Goal: Task Accomplishment & Management: Use online tool/utility

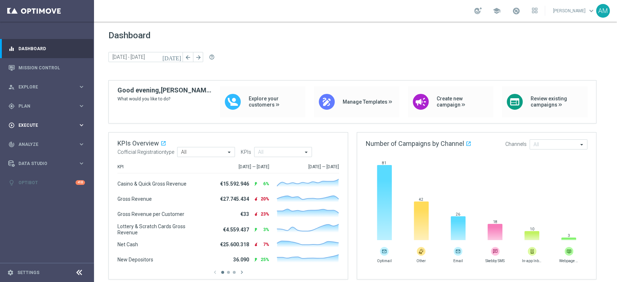
click at [77, 123] on span "Execute" at bounding box center [48, 125] width 60 height 4
click at [67, 167] on span "Analyze" at bounding box center [48, 166] width 60 height 4
click at [45, 160] on link "Customer 360" at bounding box center [47, 160] width 56 height 6
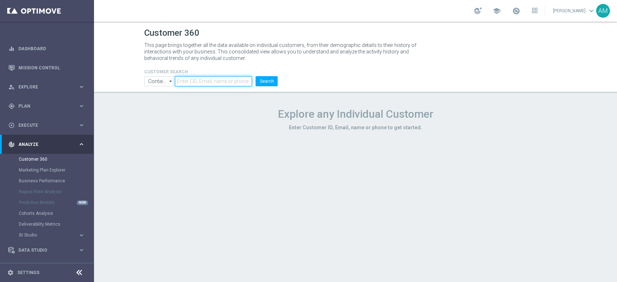
click at [209, 81] on input "text" at bounding box center [213, 81] width 77 height 10
paste input "2833983"
type input "2833983"
click at [256, 76] on button "Search" at bounding box center [267, 81] width 22 height 10
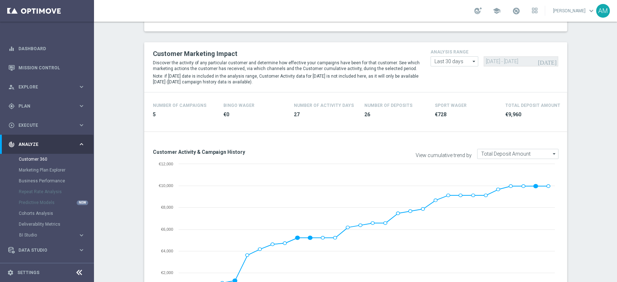
scroll to position [171, 0]
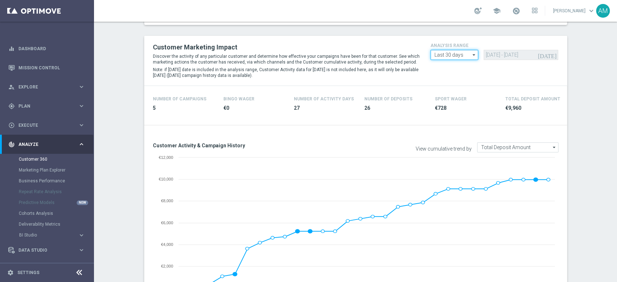
click at [466, 59] on input "Last 30 days" at bounding box center [455, 55] width 48 height 10
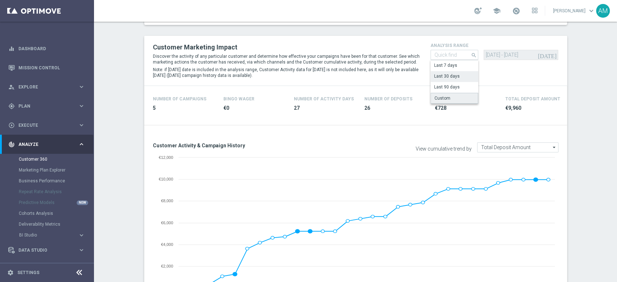
click at [451, 98] on div "Custom" at bounding box center [455, 98] width 48 height 11
type input "Custom"
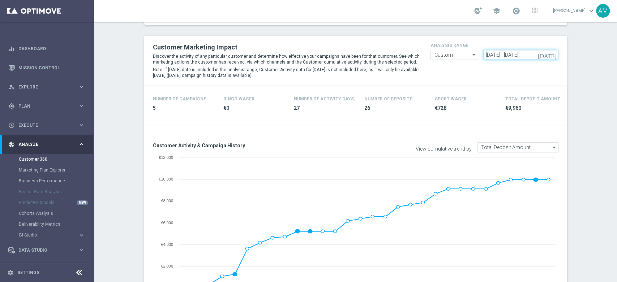
click at [500, 51] on input "[DATE] - [DATE]" at bounding box center [521, 55] width 74 height 10
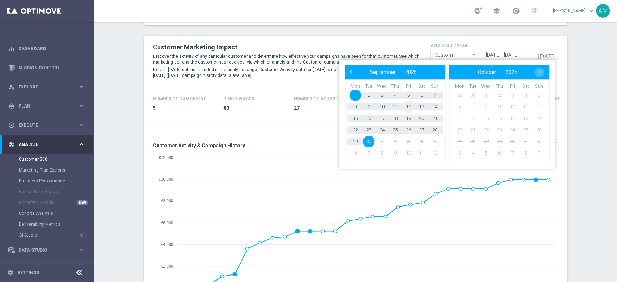
click at [408, 109] on span "12" at bounding box center [409, 107] width 12 height 12
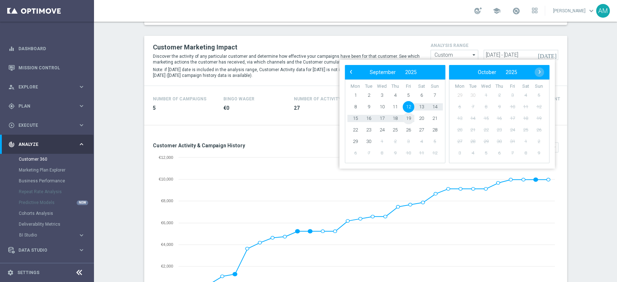
click at [409, 120] on span "19" at bounding box center [409, 119] width 12 height 12
type input "[DATE] - [DATE]"
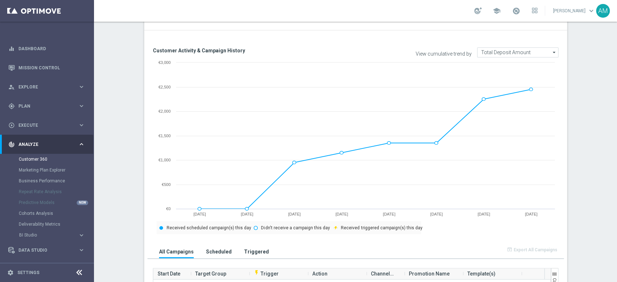
scroll to position [262, 0]
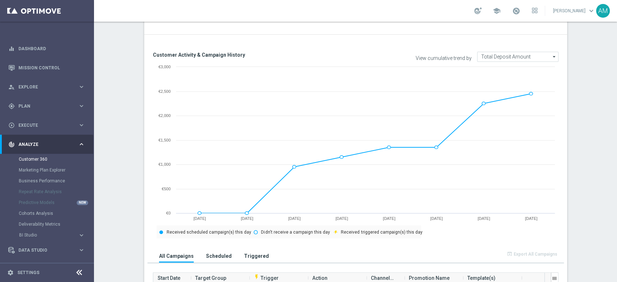
click at [551, 55] on icon "arrow_drop_down" at bounding box center [554, 56] width 7 height 9
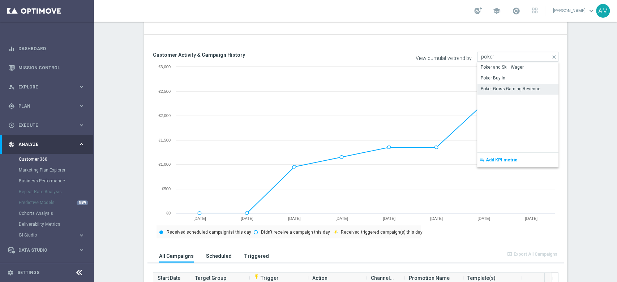
click at [525, 87] on div "Poker Gross Gaming Revenue" at bounding box center [511, 89] width 60 height 7
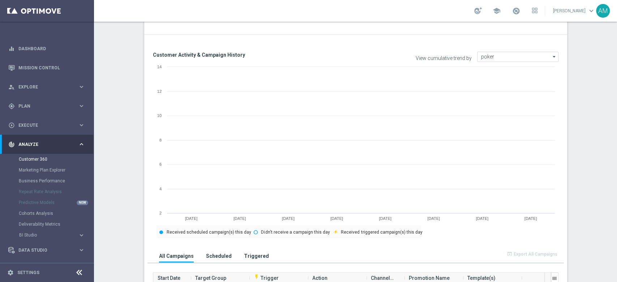
type input "Poker Gross Gaming Revenue"
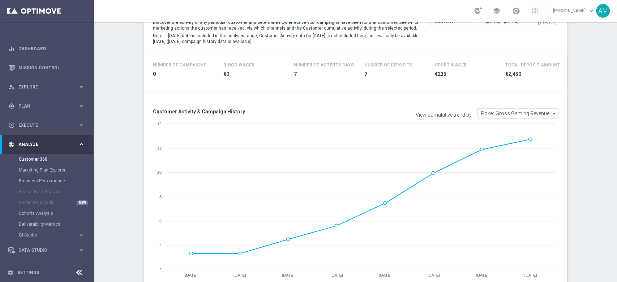
scroll to position [151, 0]
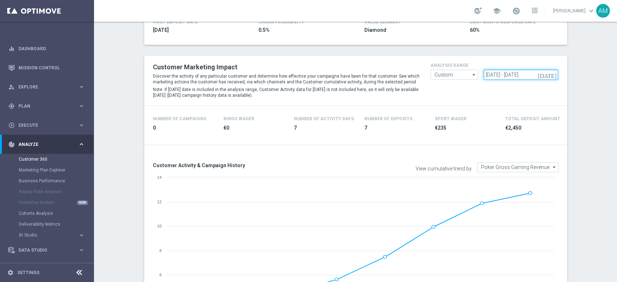
click at [518, 76] on input "[DATE] - [DATE]" at bounding box center [521, 75] width 74 height 10
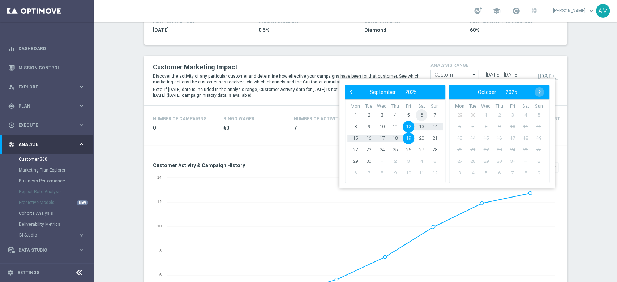
click at [420, 117] on span "6" at bounding box center [422, 116] width 12 height 12
click at [435, 127] on span "14" at bounding box center [435, 127] width 12 height 12
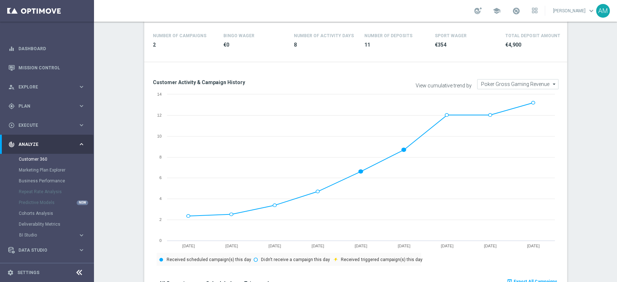
scroll to position [164, 0]
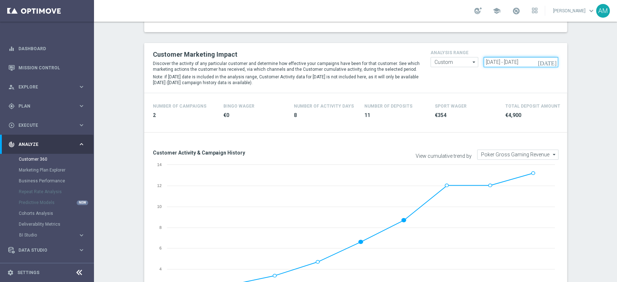
click at [530, 62] on input "[DATE] - [DATE]" at bounding box center [521, 62] width 74 height 10
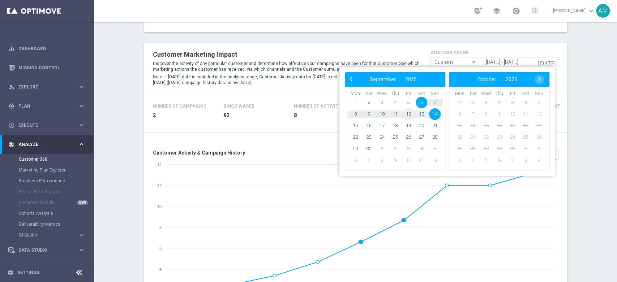
click at [411, 114] on span "12" at bounding box center [409, 114] width 12 height 12
click at [408, 127] on span "19" at bounding box center [409, 126] width 12 height 12
type input "[DATE] - [DATE]"
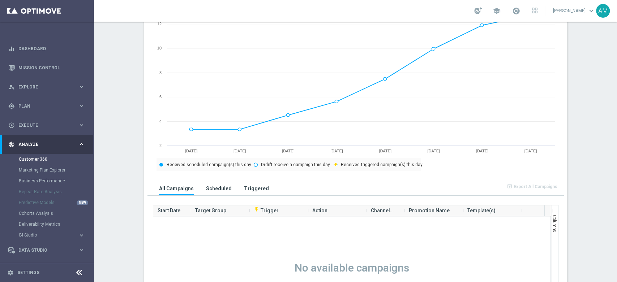
scroll to position [312, 0]
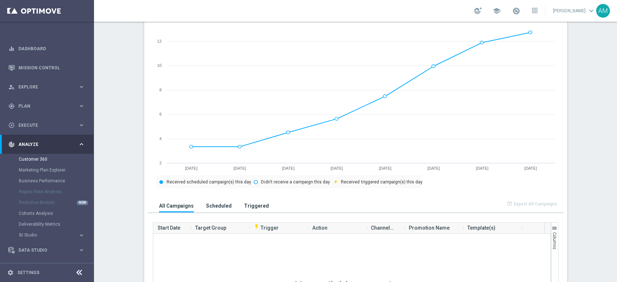
drag, startPoint x: 616, startPoint y: 118, endPoint x: 616, endPoint y: 104, distance: 13.4
click at [616, 104] on div "Customer 360 This page brings together all the data available on individual cus…" at bounding box center [355, 152] width 523 height 261
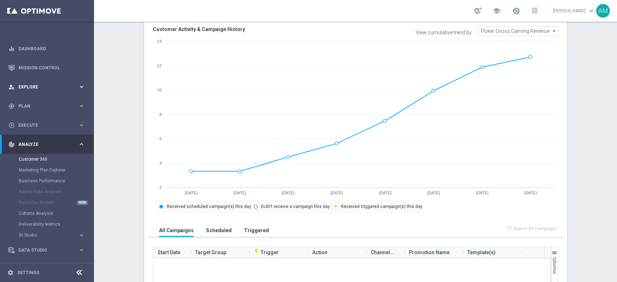
click at [56, 84] on div "person_search Explore" at bounding box center [43, 87] width 70 height 7
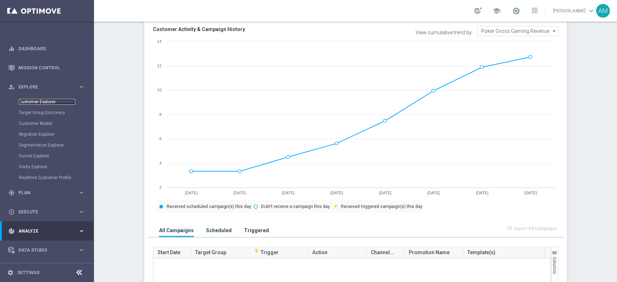
click at [47, 103] on link "Customer Explorer" at bounding box center [47, 102] width 56 height 6
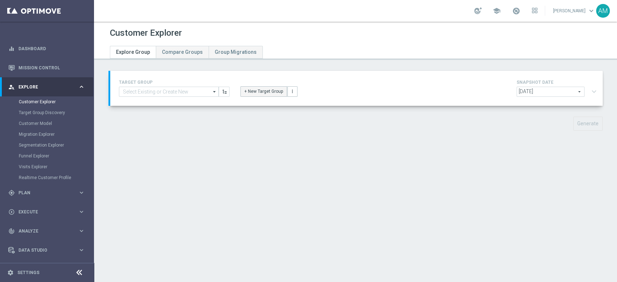
click at [266, 92] on button "+ New Target Group" at bounding box center [263, 91] width 47 height 10
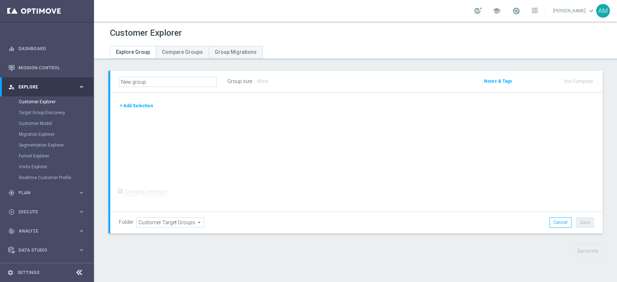
click at [141, 108] on button "+ Add Selection" at bounding box center [136, 106] width 35 height 8
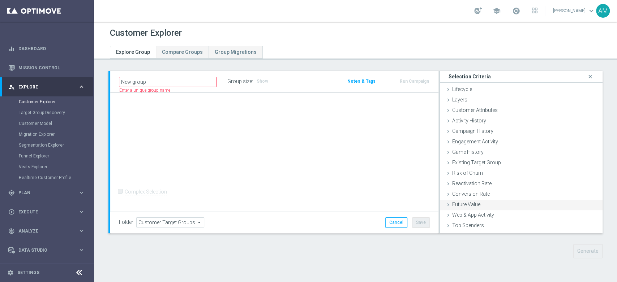
scroll to position [29, 0]
click at [491, 228] on div "Customer List done" at bounding box center [521, 228] width 163 height 11
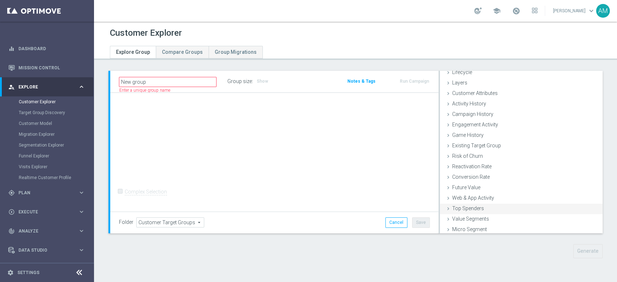
scroll to position [94, 0]
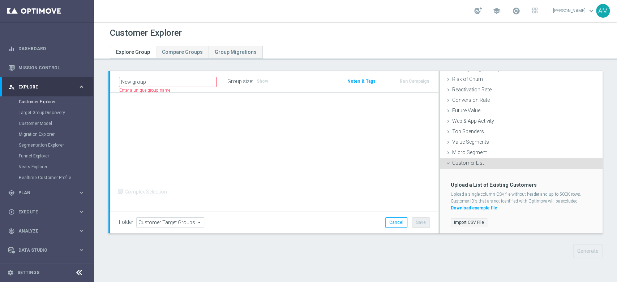
click at [471, 221] on label "Import CSV File" at bounding box center [469, 222] width 37 height 9
click at [0, 0] on input "Import CSV File" at bounding box center [0, 0] width 0 height 0
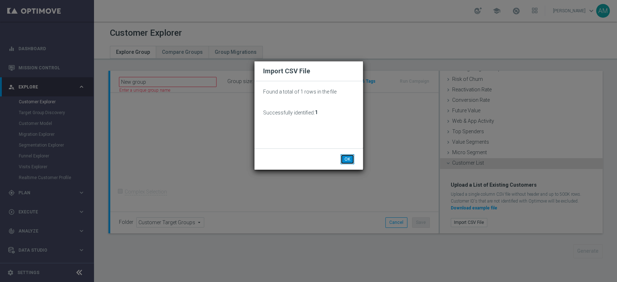
click at [349, 159] on button "OK" at bounding box center [348, 159] width 14 height 10
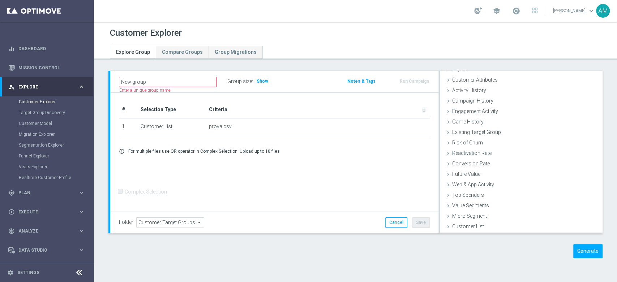
scroll to position [29, 0]
click at [573, 253] on button "Generate" at bounding box center [587, 251] width 29 height 14
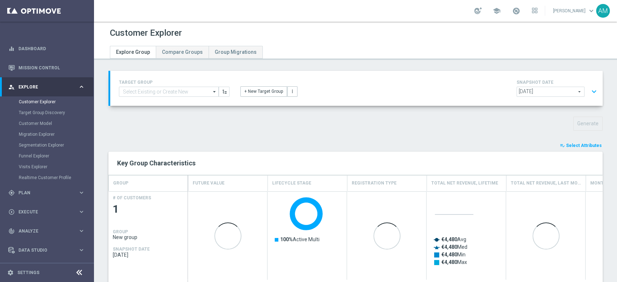
click at [587, 144] on span "Select Attributes" at bounding box center [584, 145] width 36 height 5
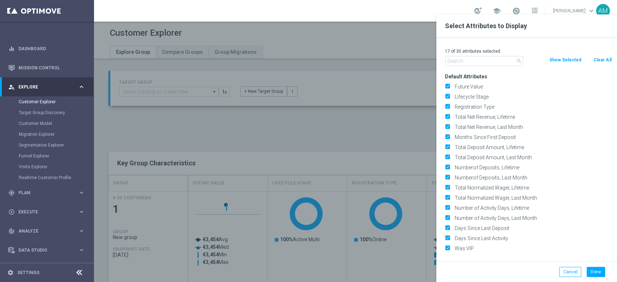
click at [606, 61] on button "Clear All" at bounding box center [602, 60] width 19 height 8
checkbox input "false"
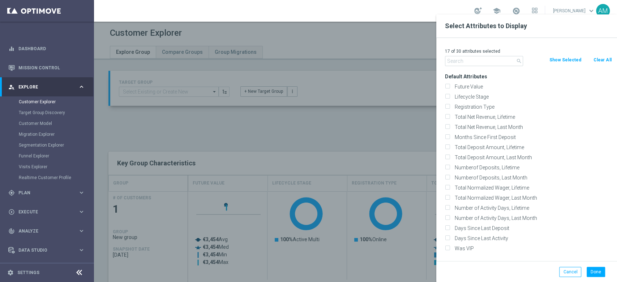
checkbox input "false"
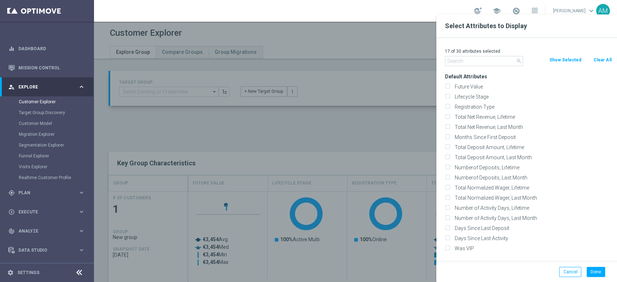
checkbox input "false"
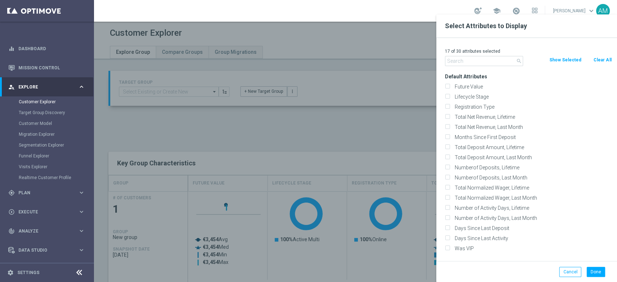
checkbox input "false"
click at [471, 62] on input "text" at bounding box center [484, 61] width 78 height 10
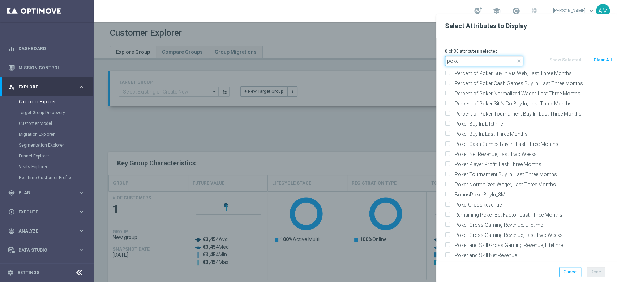
scroll to position [50, 0]
type input "poker"
click at [486, 206] on label "PokerGrossRevenue" at bounding box center [531, 204] width 159 height 7
click at [450, 206] on input "PokerGrossRevenue" at bounding box center [447, 205] width 5 height 5
checkbox input "true"
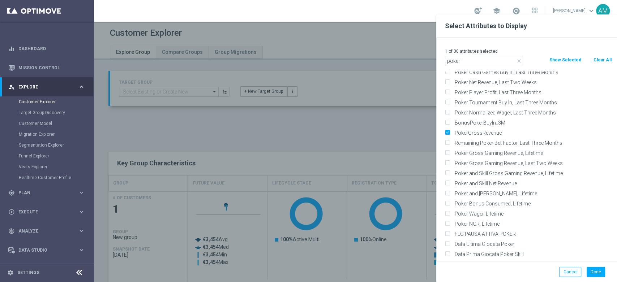
scroll to position [121, 0]
click at [514, 154] on label "Poker Gross Gaming Revenue, Lifetime" at bounding box center [531, 153] width 159 height 7
click at [450, 154] on input "Poker Gross Gaming Revenue, Lifetime" at bounding box center [447, 154] width 5 height 5
checkbox input "true"
click at [513, 164] on label "Poker Gross Gaming Revenue, Last Two Weeks" at bounding box center [531, 164] width 159 height 7
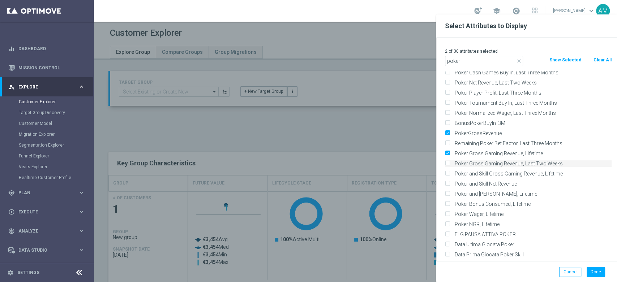
click at [450, 164] on input "Poker Gross Gaming Revenue, Last Two Weeks" at bounding box center [447, 164] width 5 height 5
checkbox input "true"
click at [593, 269] on button "Done" at bounding box center [596, 272] width 18 height 10
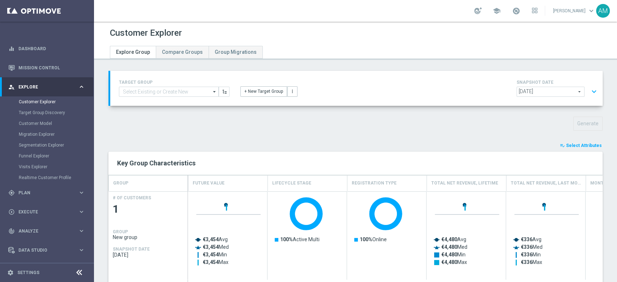
type input "Search"
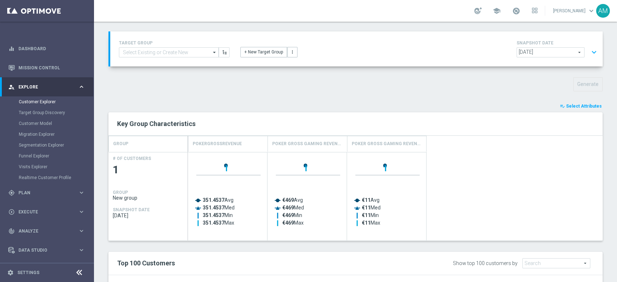
scroll to position [40, 0]
click at [574, 53] on span "[DATE]" at bounding box center [550, 51] width 67 height 9
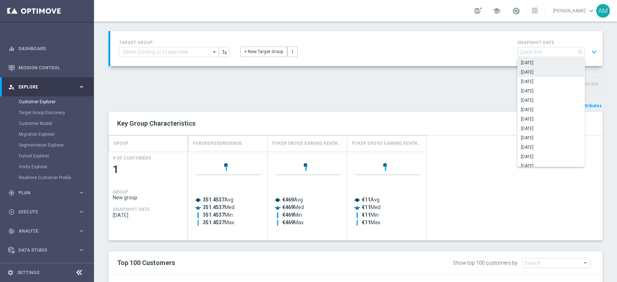
click at [549, 74] on span "[DATE]" at bounding box center [551, 72] width 60 height 6
type input "[DATE]"
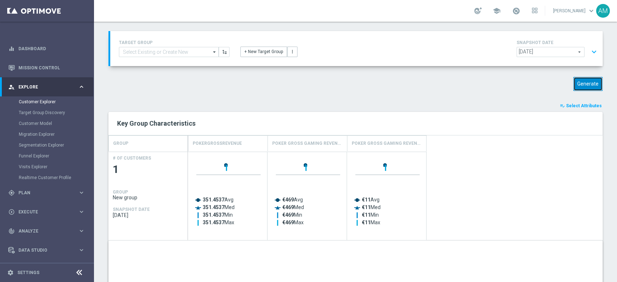
click at [576, 84] on button "Generate" at bounding box center [587, 84] width 29 height 14
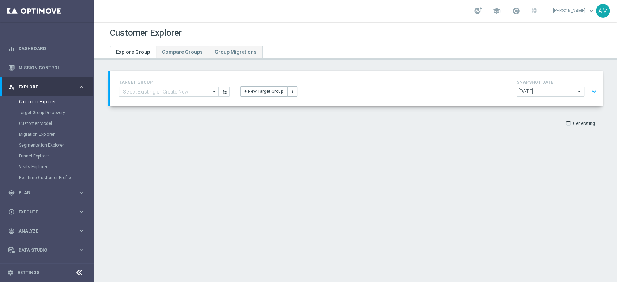
type input "Select"
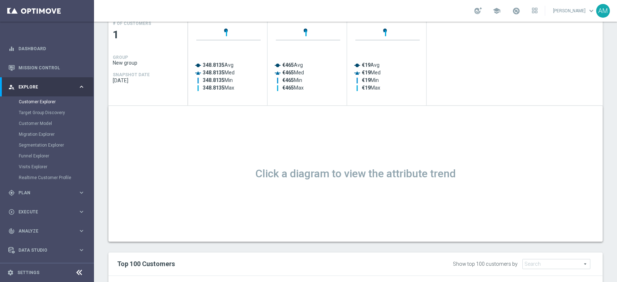
scroll to position [81, 0]
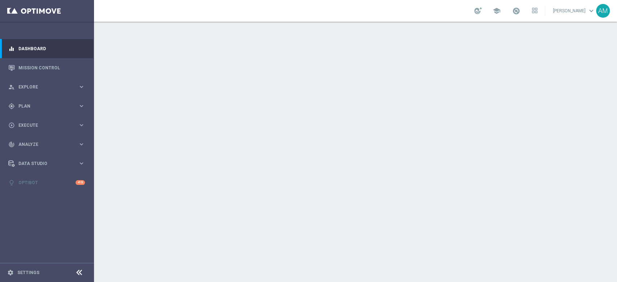
click at [606, 13] on div "AM" at bounding box center [603, 11] width 14 height 14
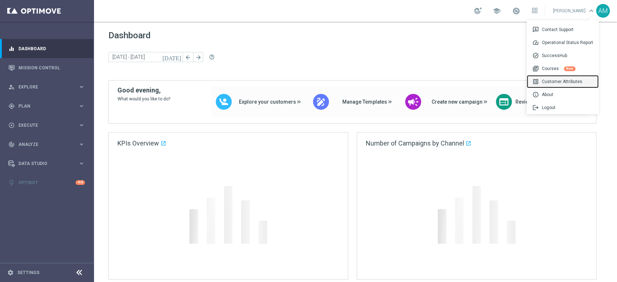
click at [567, 83] on div "list_alt Customer Attributes" at bounding box center [563, 81] width 72 height 13
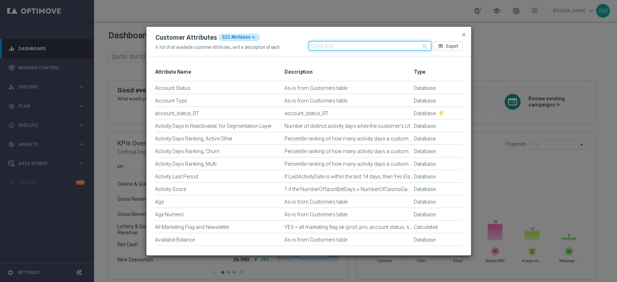
click at [381, 44] on input "text" at bounding box center [370, 45] width 123 height 9
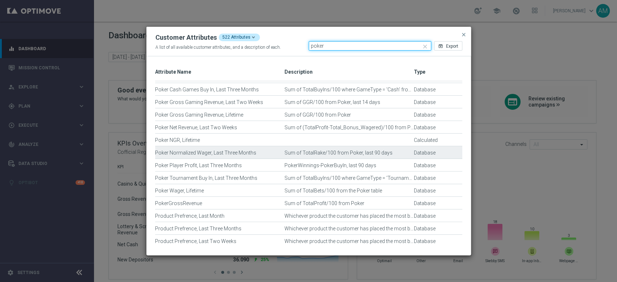
scroll to position [463, 0]
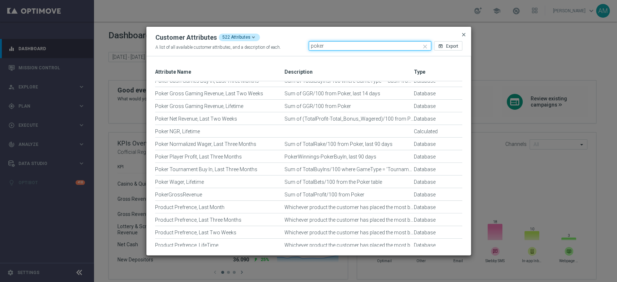
type input "poker"
click at [466, 34] on span "close" at bounding box center [464, 35] width 6 height 6
